Goal: Information Seeking & Learning: Learn about a topic

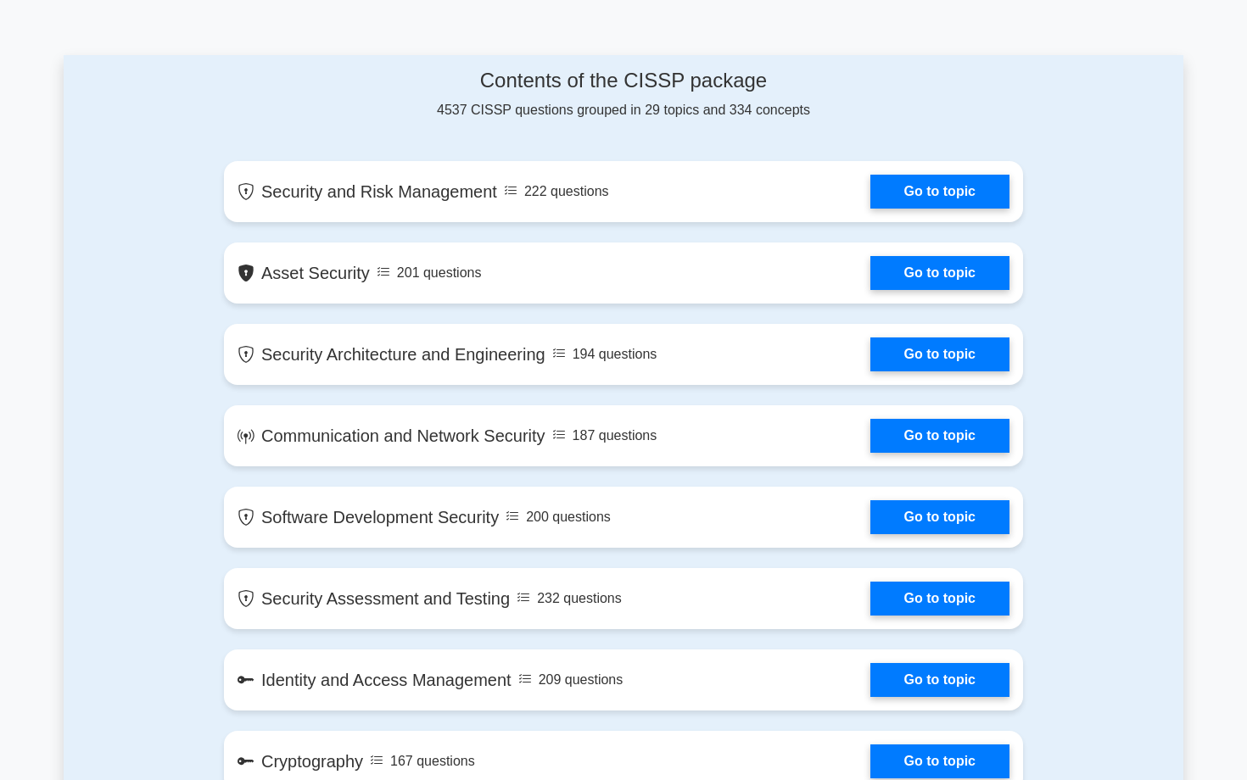
scroll to position [733, 0]
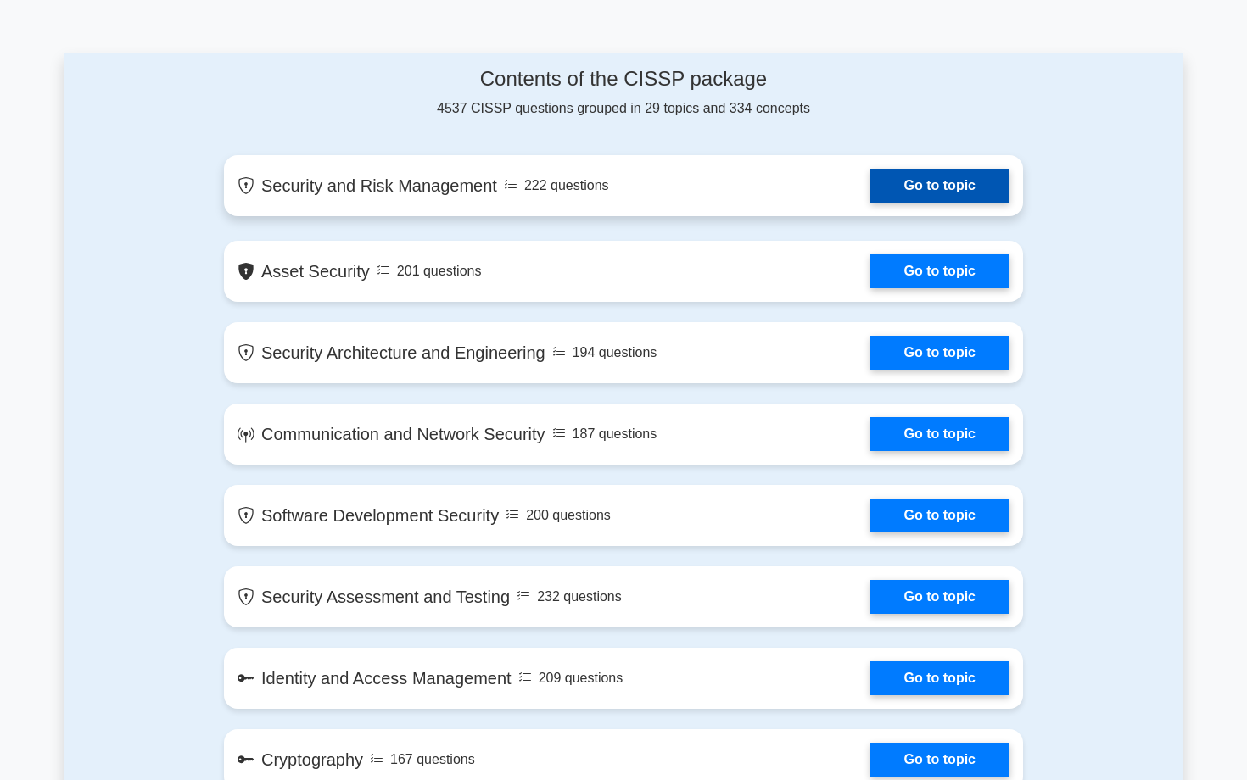
click at [948, 203] on link "Go to topic" at bounding box center [939, 186] width 139 height 34
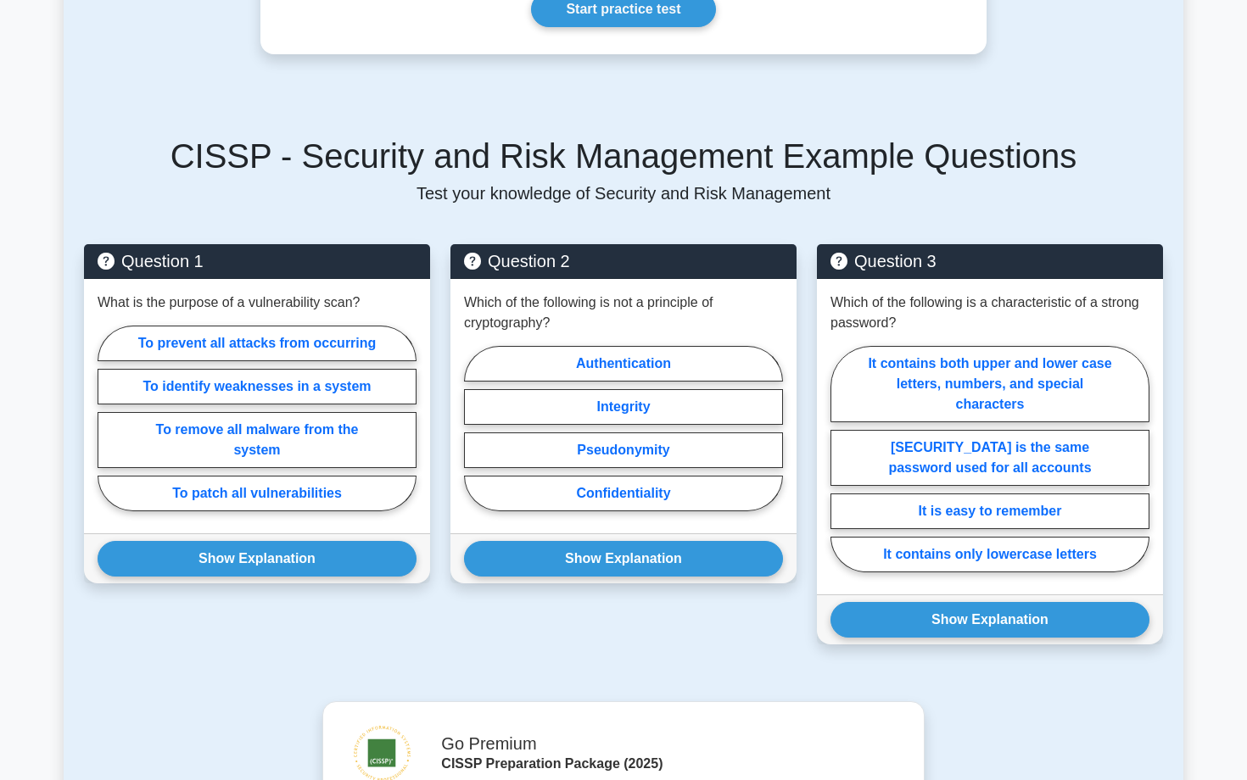
scroll to position [759, 0]
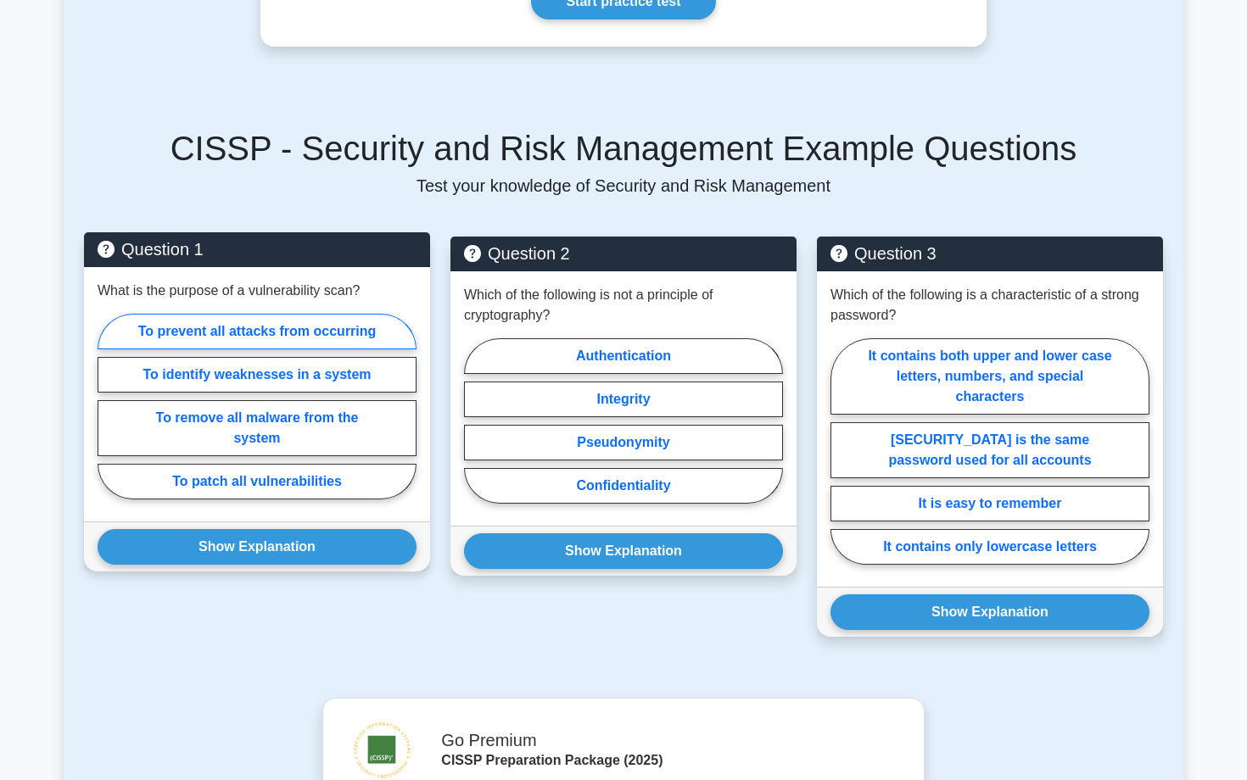
click at [344, 340] on label "To prevent all attacks from occurring" at bounding box center [257, 332] width 319 height 36
click at [109, 406] on input "To prevent all attacks from occurring" at bounding box center [103, 411] width 11 height 11
radio input "true"
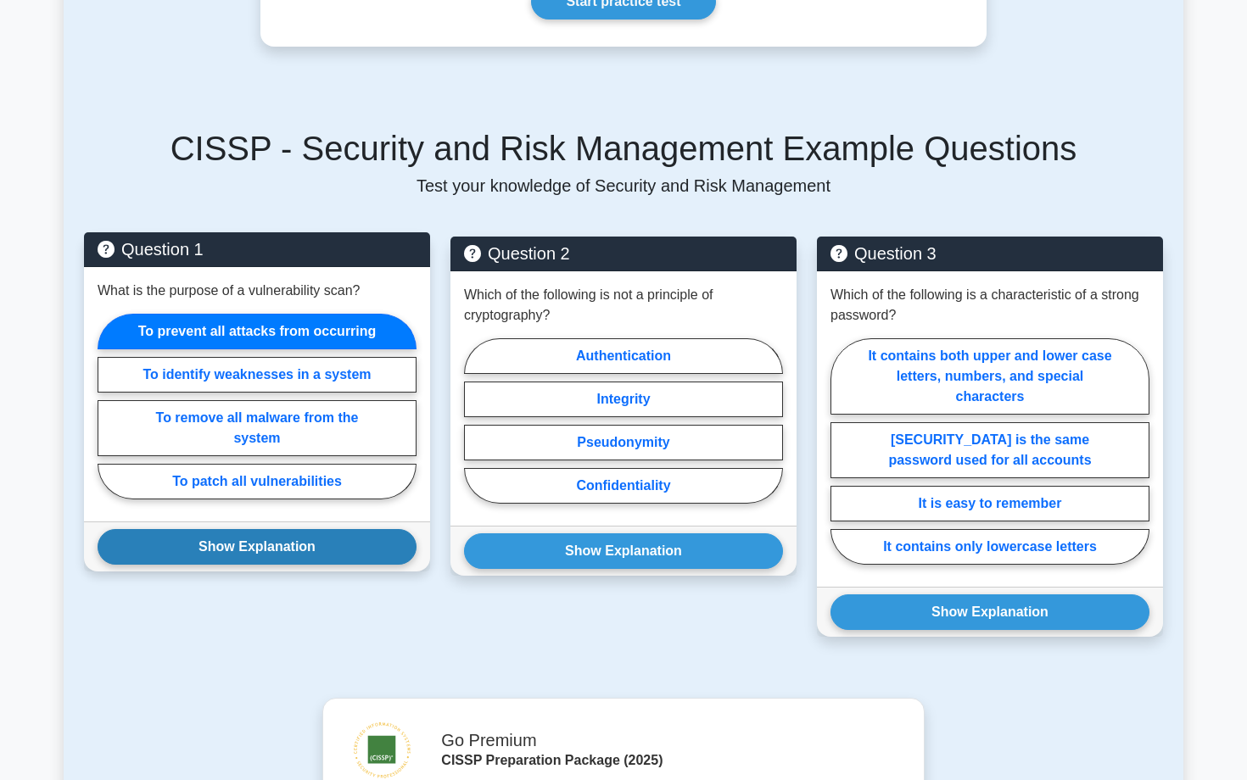
click at [300, 560] on button "Show Explanation" at bounding box center [257, 547] width 319 height 36
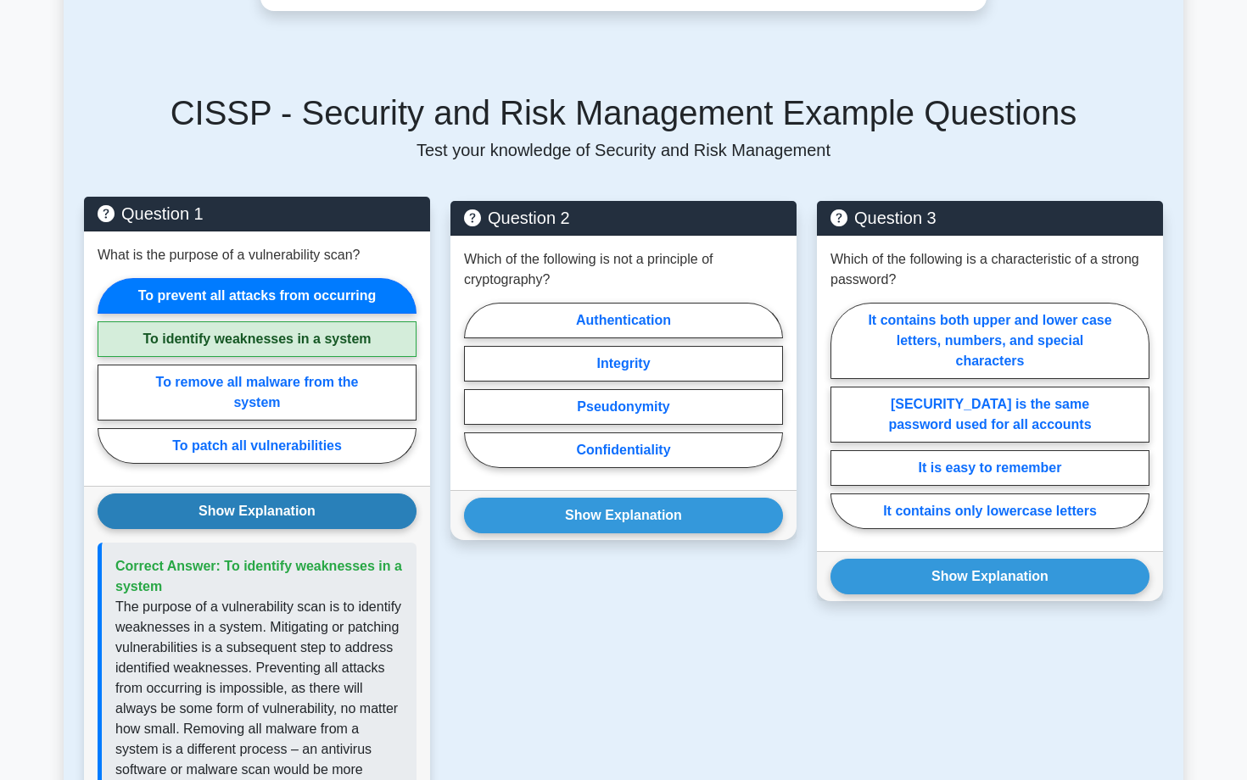
scroll to position [797, 0]
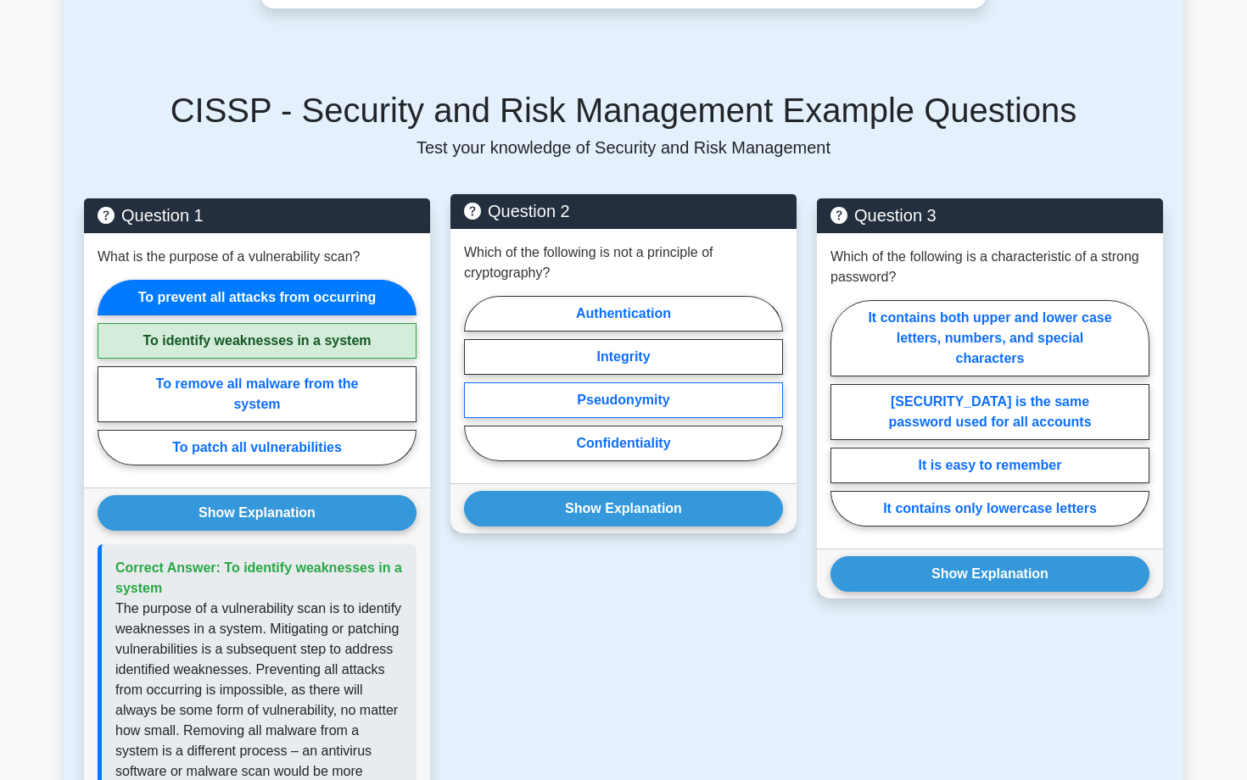
click at [632, 402] on label "Pseudonymity" at bounding box center [623, 401] width 319 height 36
click at [475, 389] on input "Pseudonymity" at bounding box center [469, 383] width 11 height 11
radio input "true"
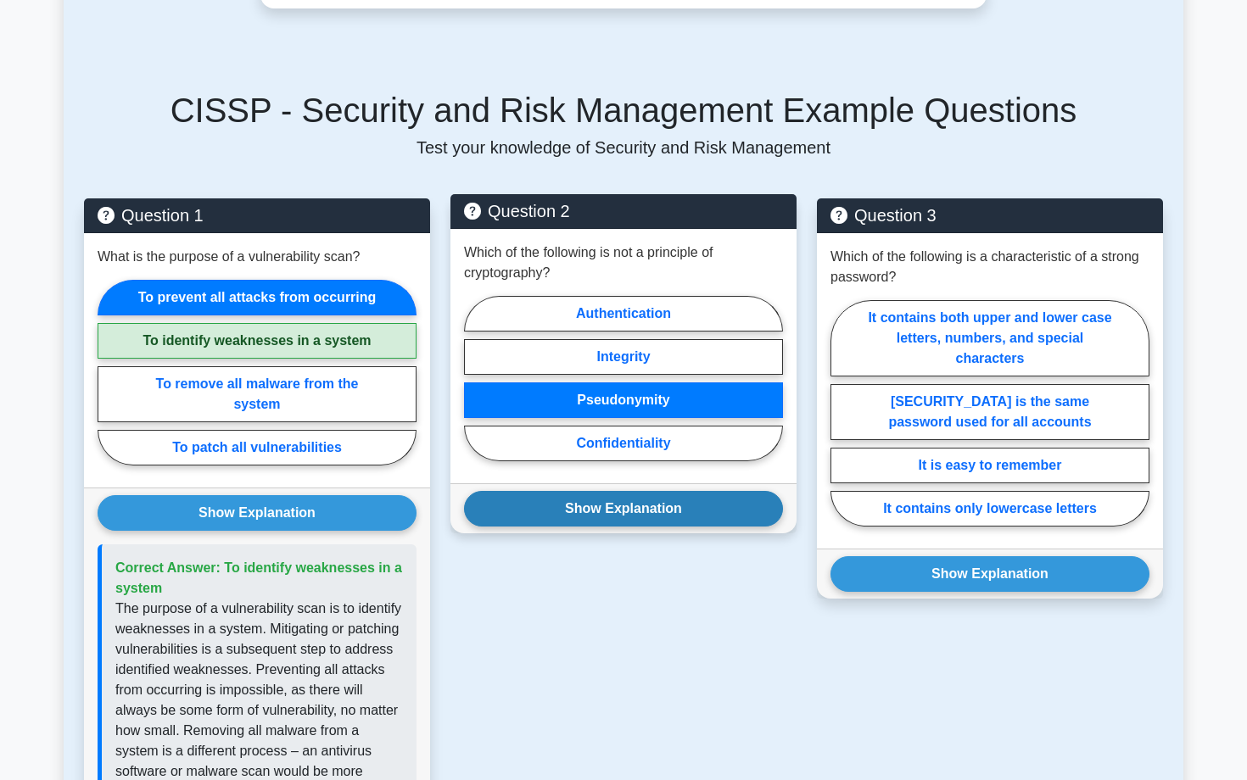
click at [620, 511] on button "Show Explanation" at bounding box center [623, 509] width 319 height 36
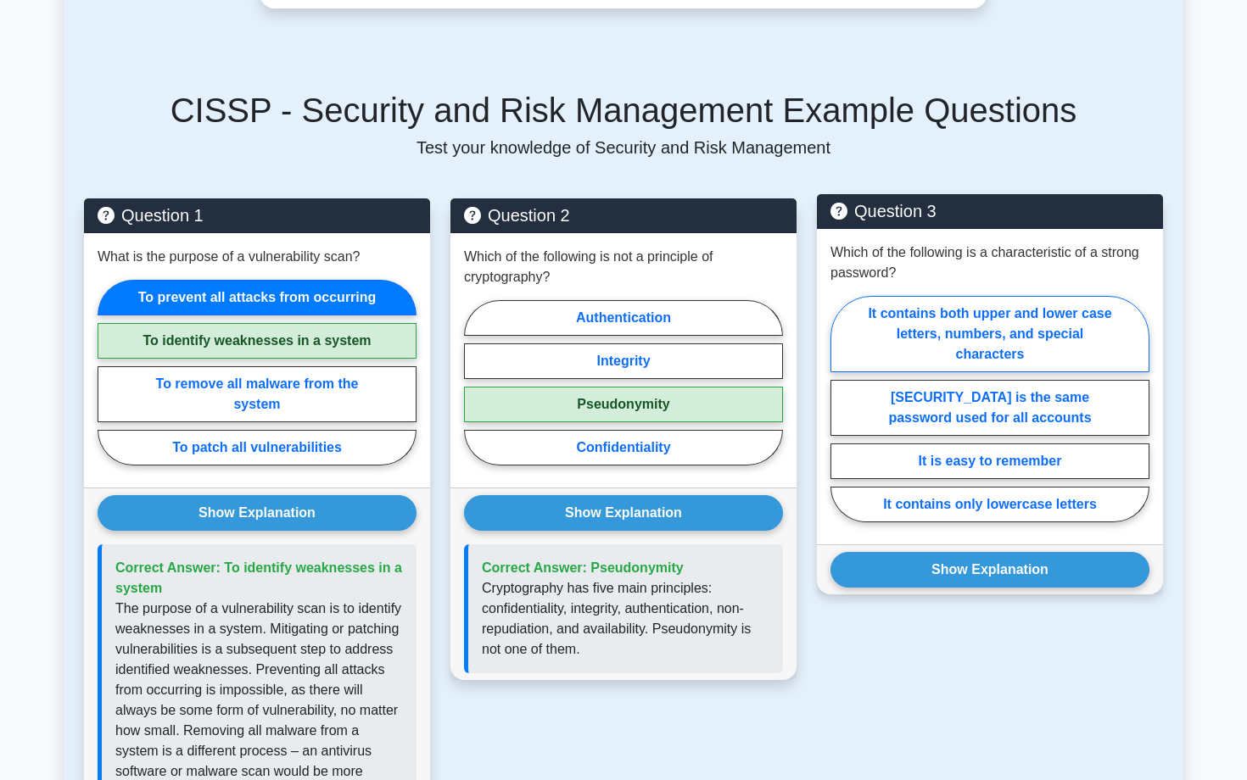
click at [1019, 342] on label "It contains both upper and lower case letters, numbers, and special characters" at bounding box center [989, 334] width 319 height 76
click at [841, 409] on input "It contains both upper and lower case letters, numbers, and special characters" at bounding box center [835, 414] width 11 height 11
radio input "true"
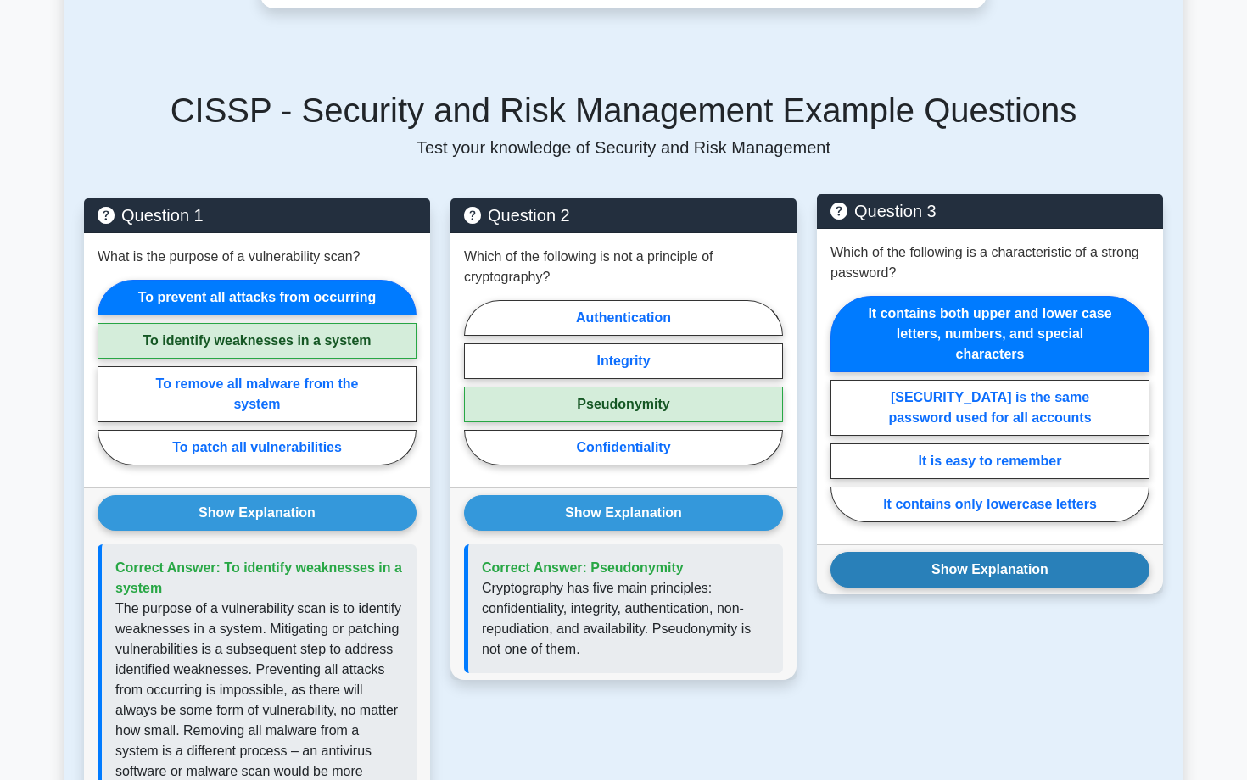
click at [912, 573] on button "Show Explanation" at bounding box center [989, 570] width 319 height 36
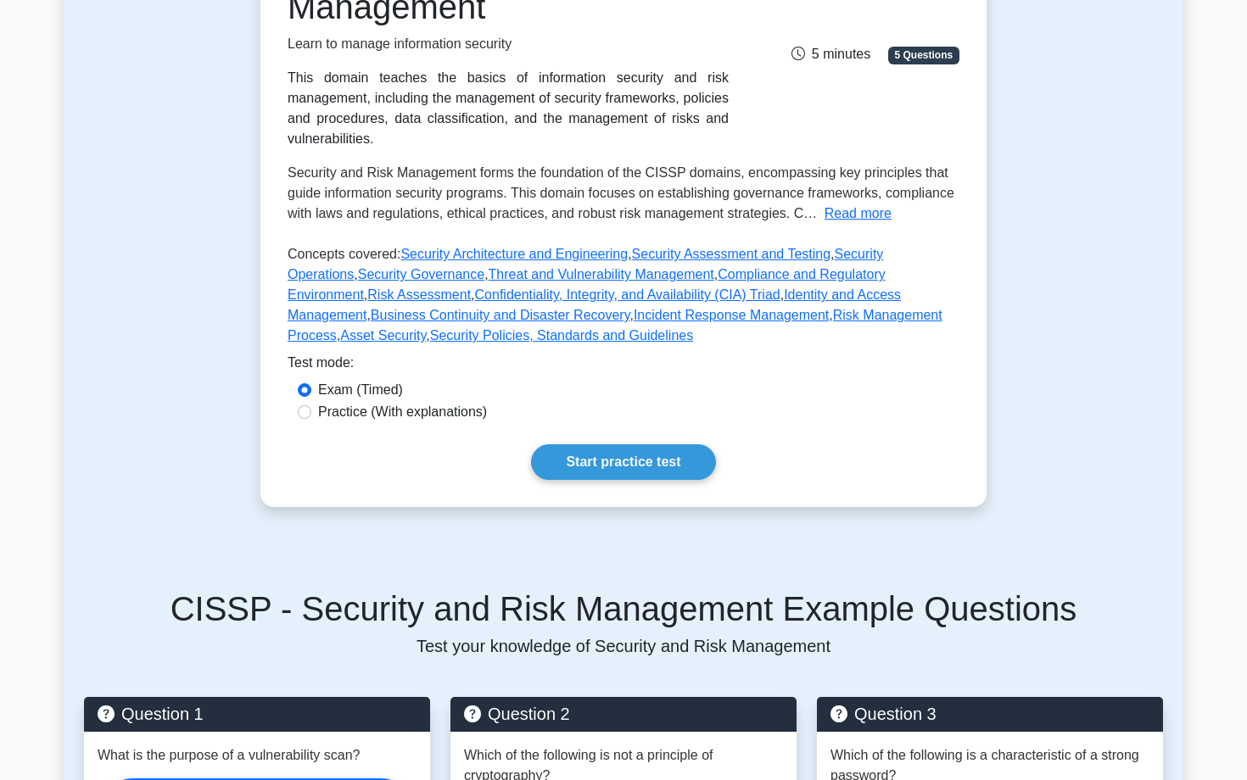
scroll to position [0, 0]
